Goal: Find contact information

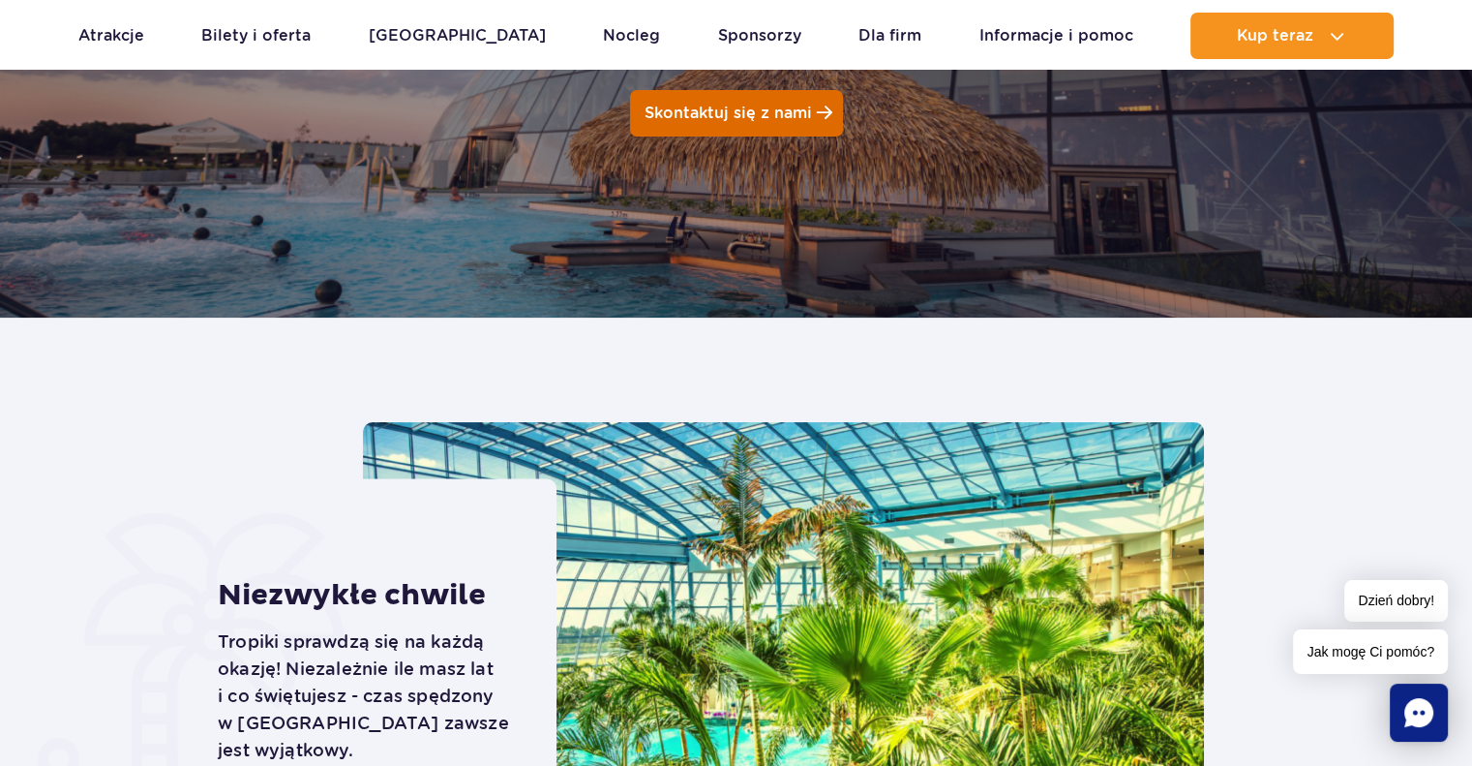
scroll to position [331, 0]
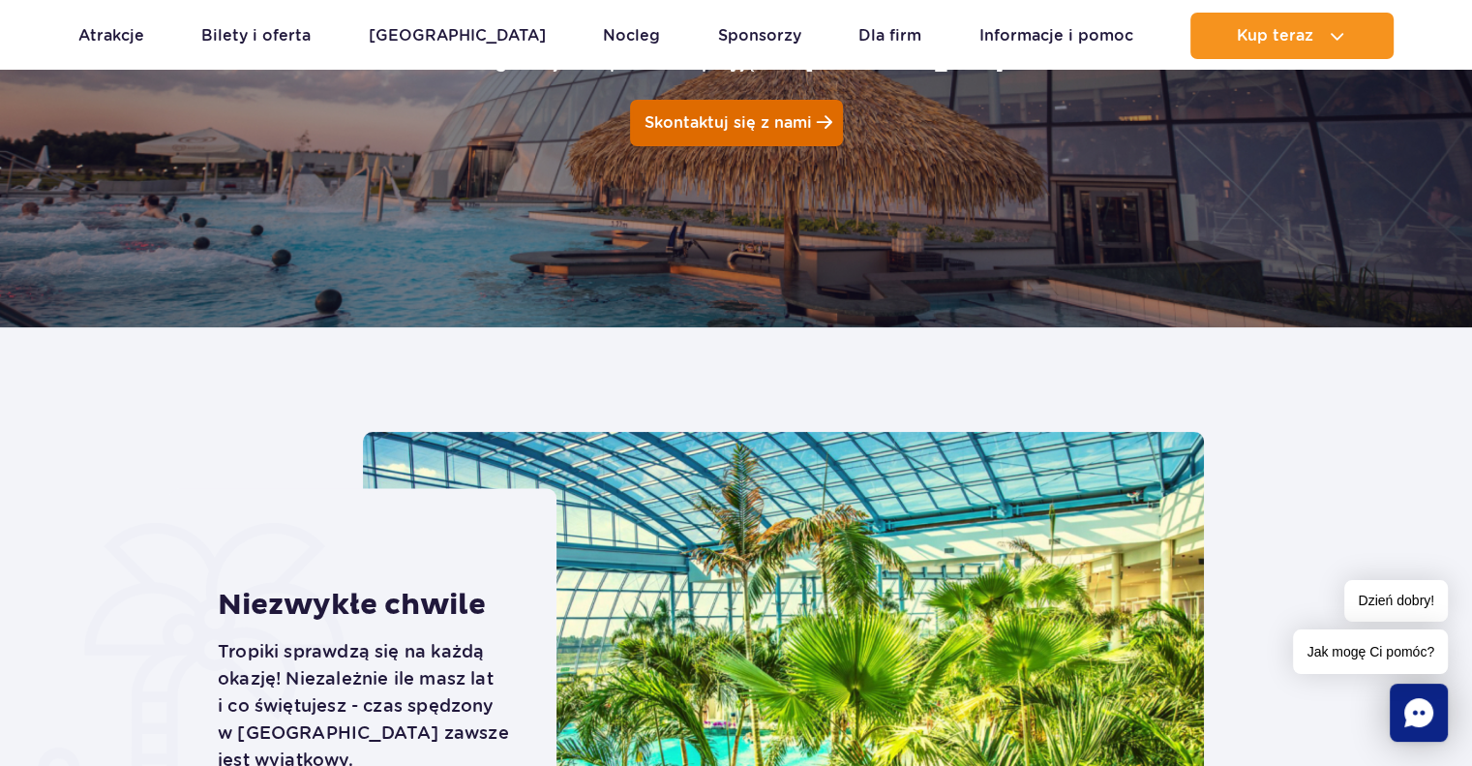
click at [809, 107] on link "Skontaktuj się z nami" at bounding box center [736, 123] width 213 height 46
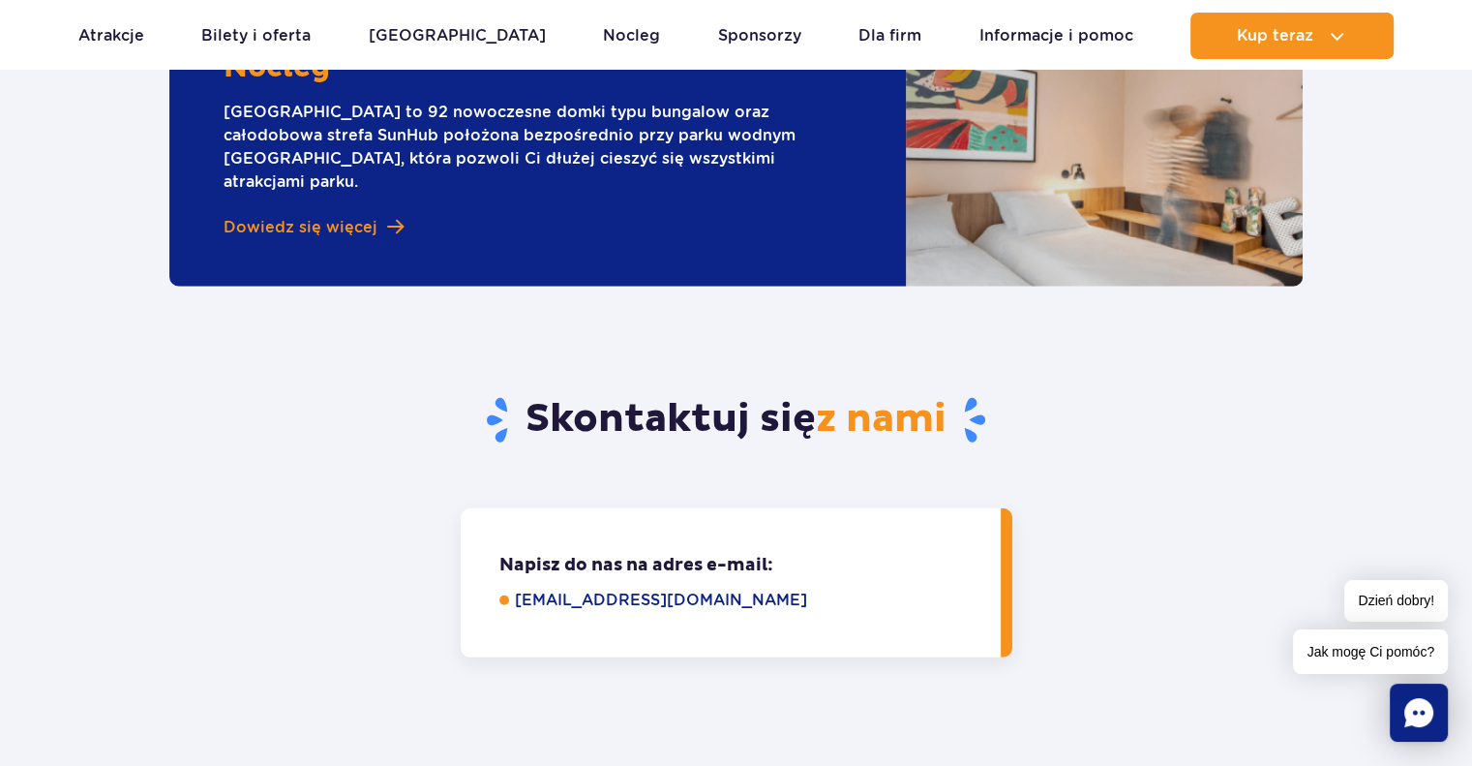
scroll to position [5187, 0]
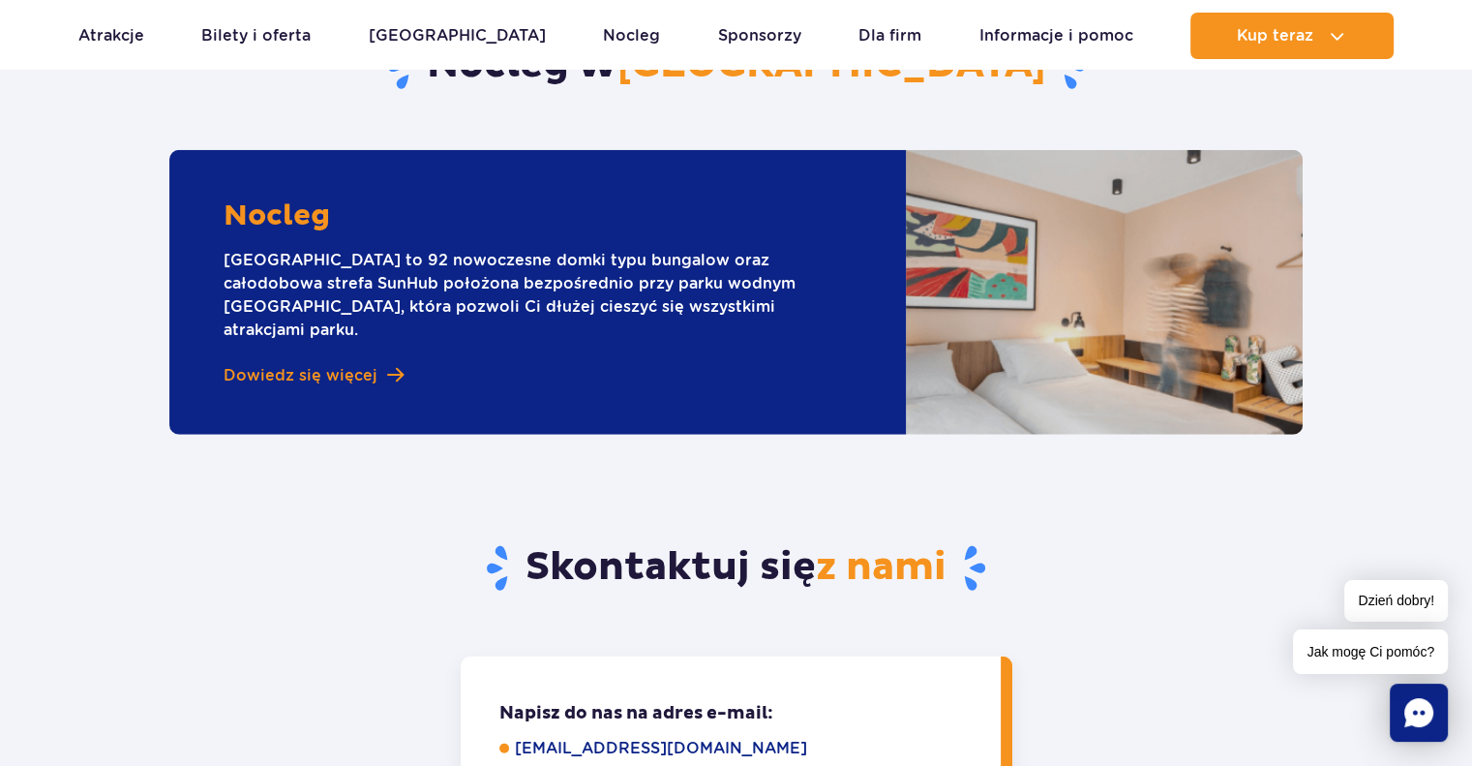
click at [550, 737] on link "[EMAIL_ADDRESS][DOMAIN_NAME]" at bounding box center [744, 748] width 459 height 23
click at [640, 737] on link "[EMAIL_ADDRESS][DOMAIN_NAME]" at bounding box center [744, 748] width 459 height 23
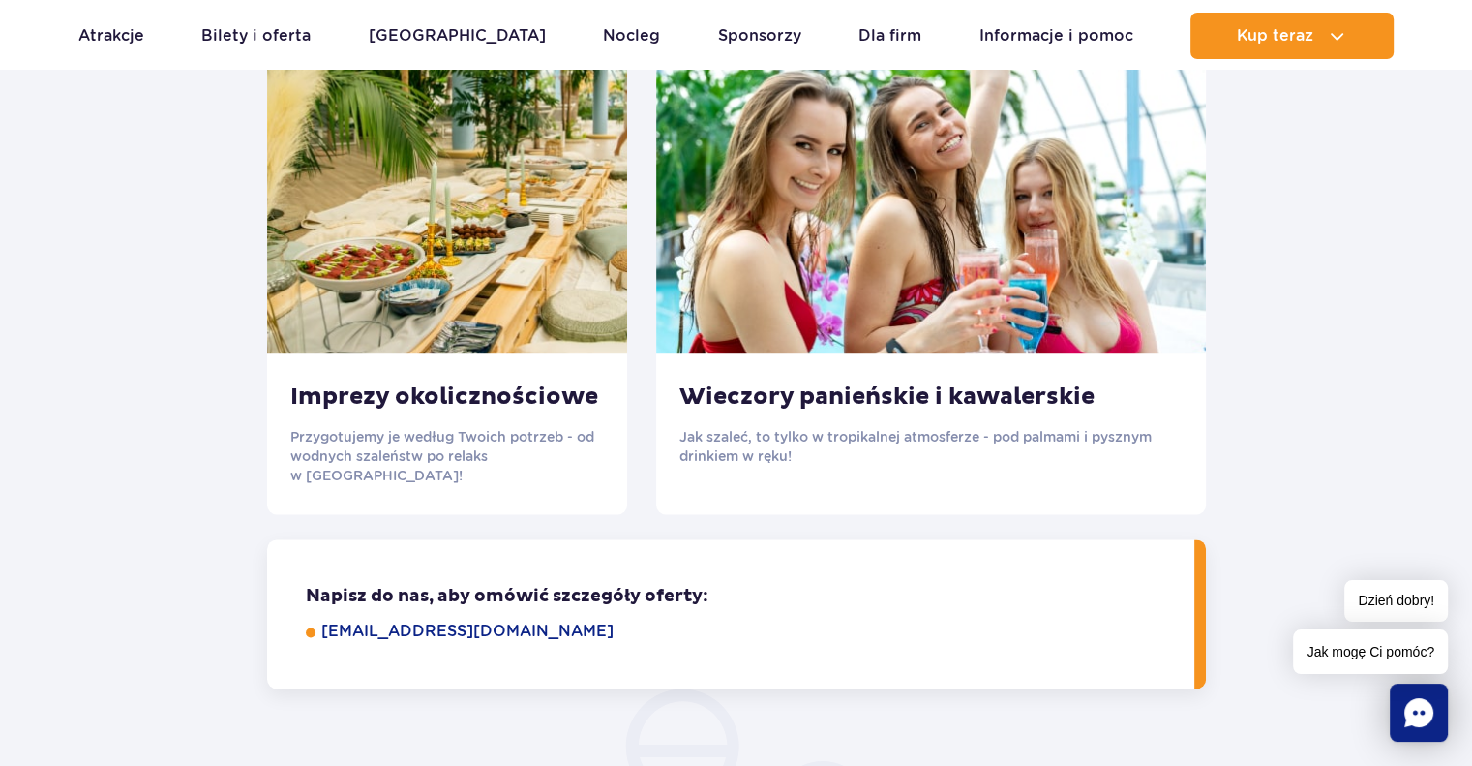
scroll to position [2582, 0]
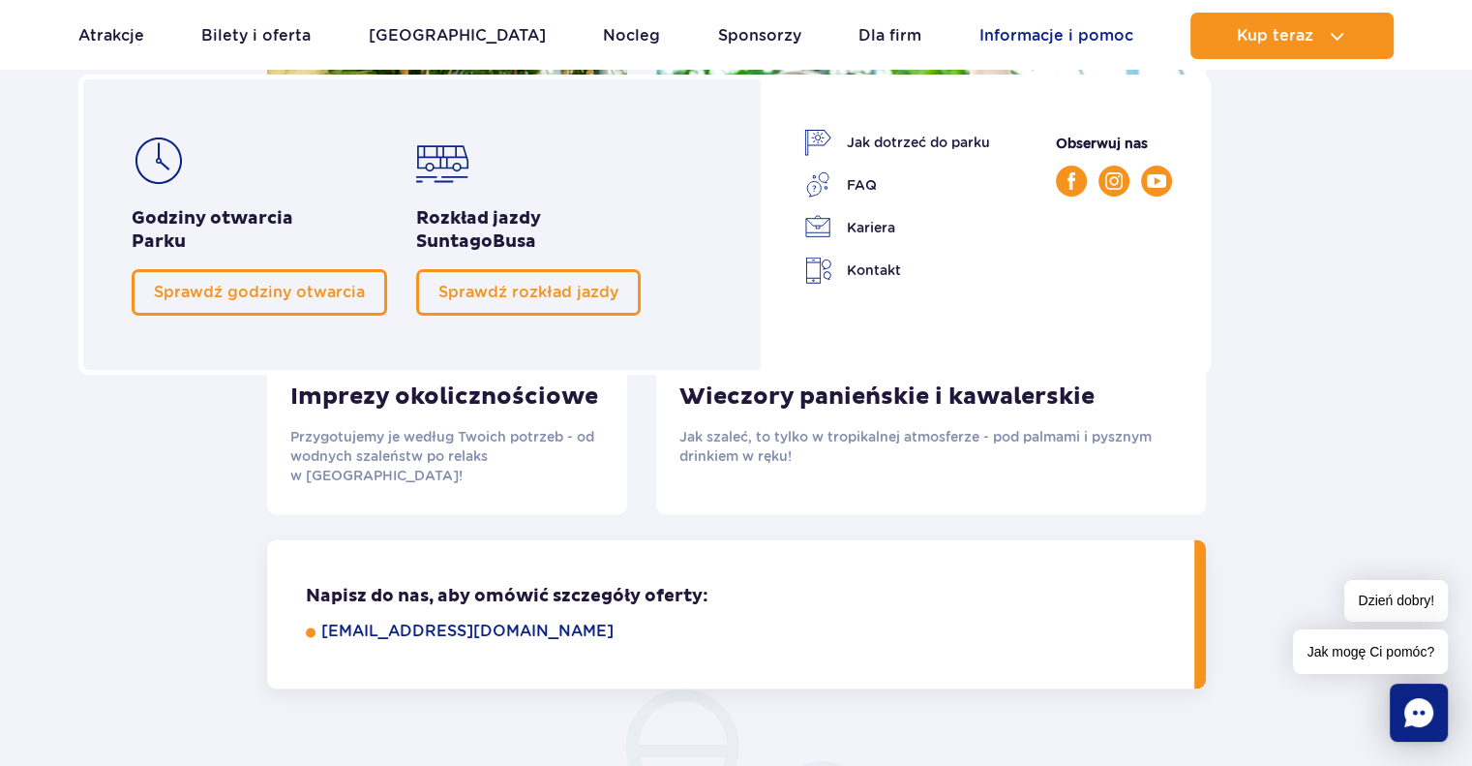
click at [1076, 36] on link "Informacje i pomoc" at bounding box center [1057, 36] width 154 height 46
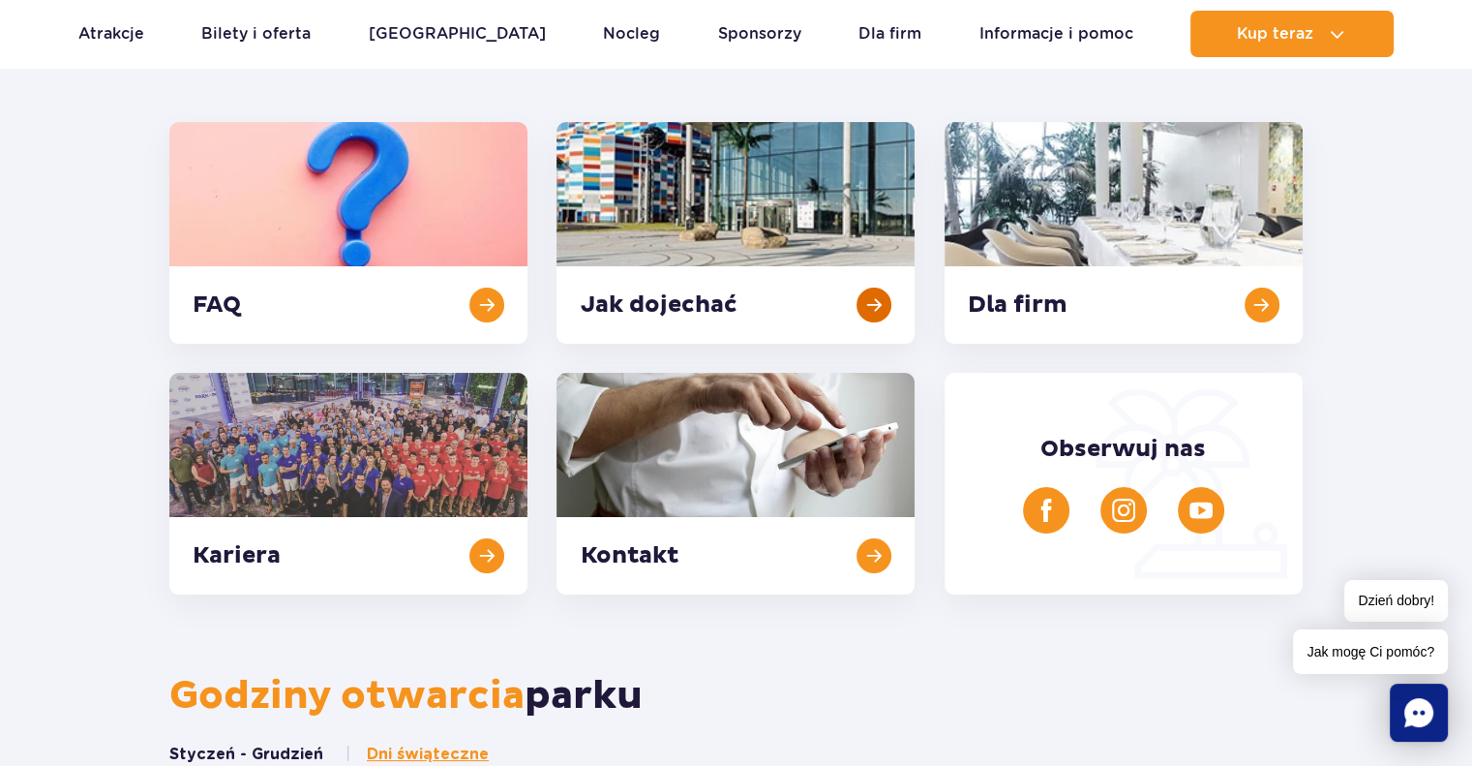
scroll to position [247, 0]
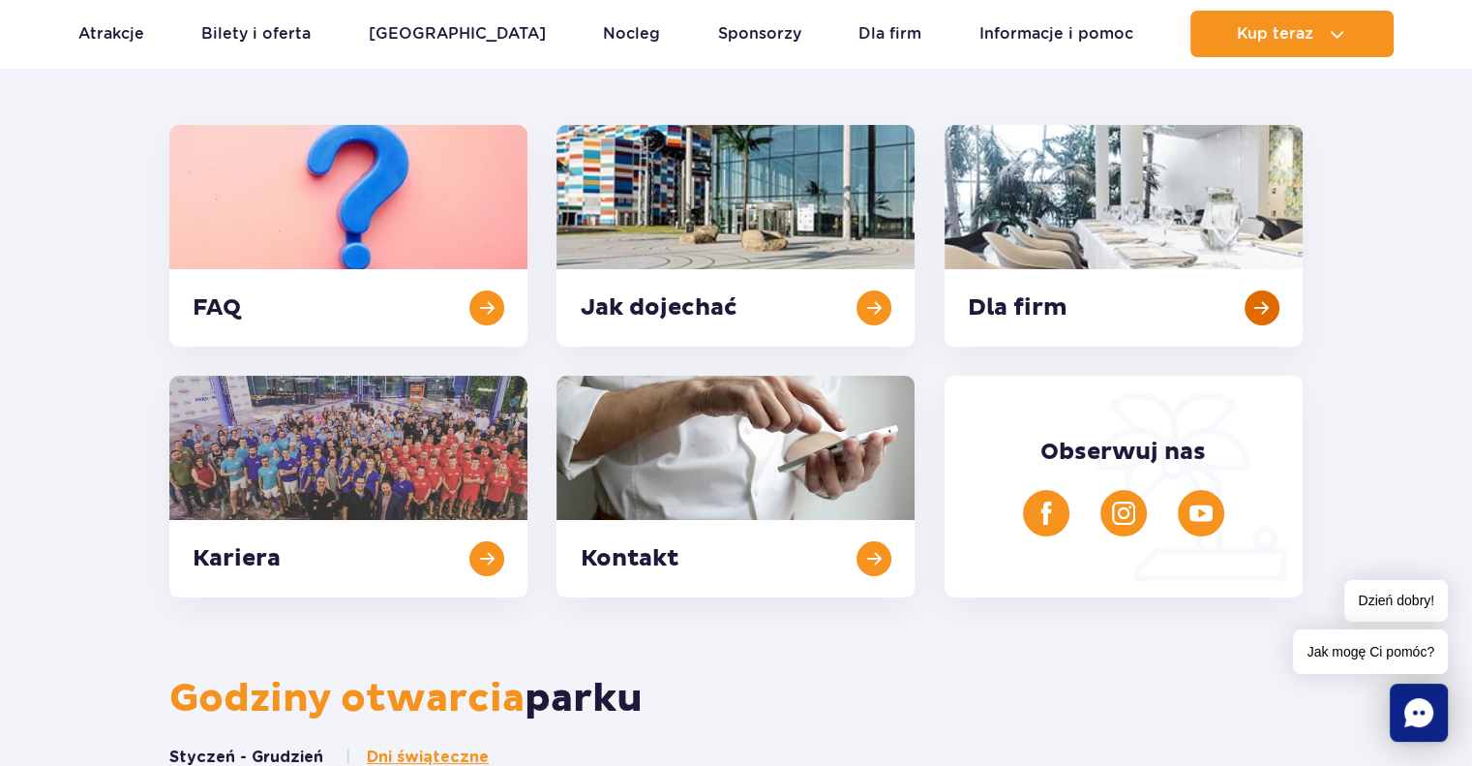
click at [1118, 313] on link at bounding box center [1124, 236] width 358 height 222
